Goal: Transaction & Acquisition: Purchase product/service

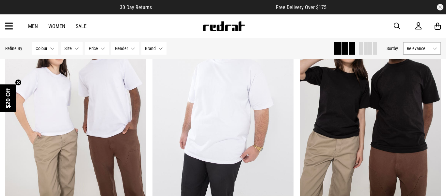
scroll to position [129, 0]
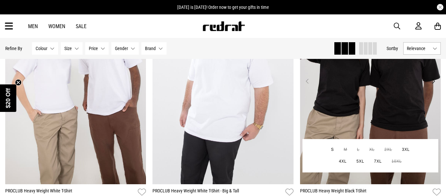
click at [342, 90] on img at bounding box center [370, 84] width 141 height 197
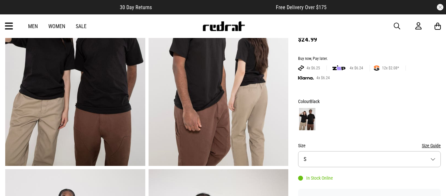
scroll to position [88, 0]
click at [362, 162] on button "Size S" at bounding box center [369, 158] width 143 height 16
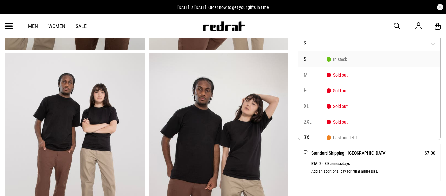
scroll to position [203, 0]
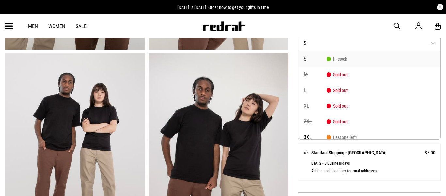
click at [385, 29] on div "Men Women Sale Sign in New Back Footwear Back Mens Back Womens Back Youth & Kid…" at bounding box center [223, 26] width 446 height 24
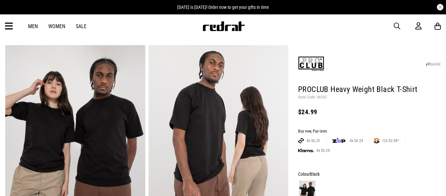
scroll to position [13, 0]
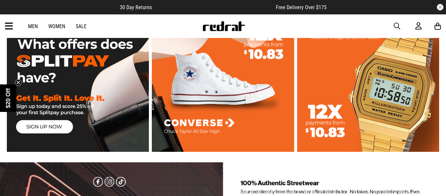
scroll to position [946, 0]
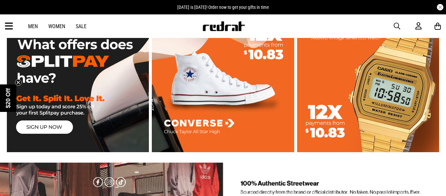
click at [356, 105] on link at bounding box center [367, 80] width 145 height 142
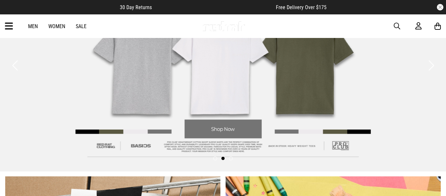
scroll to position [57, 0]
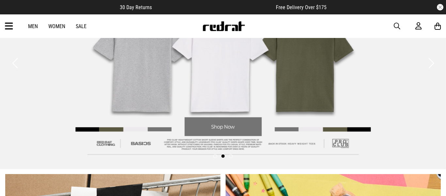
click at [216, 120] on link "2 / 3" at bounding box center [223, 63] width 446 height 212
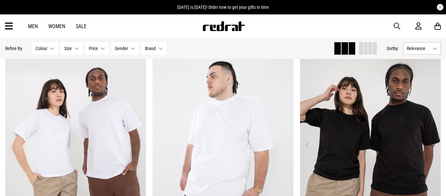
click at [384, 152] on img at bounding box center [370, 148] width 141 height 197
